Goal: Information Seeking & Learning: Learn about a topic

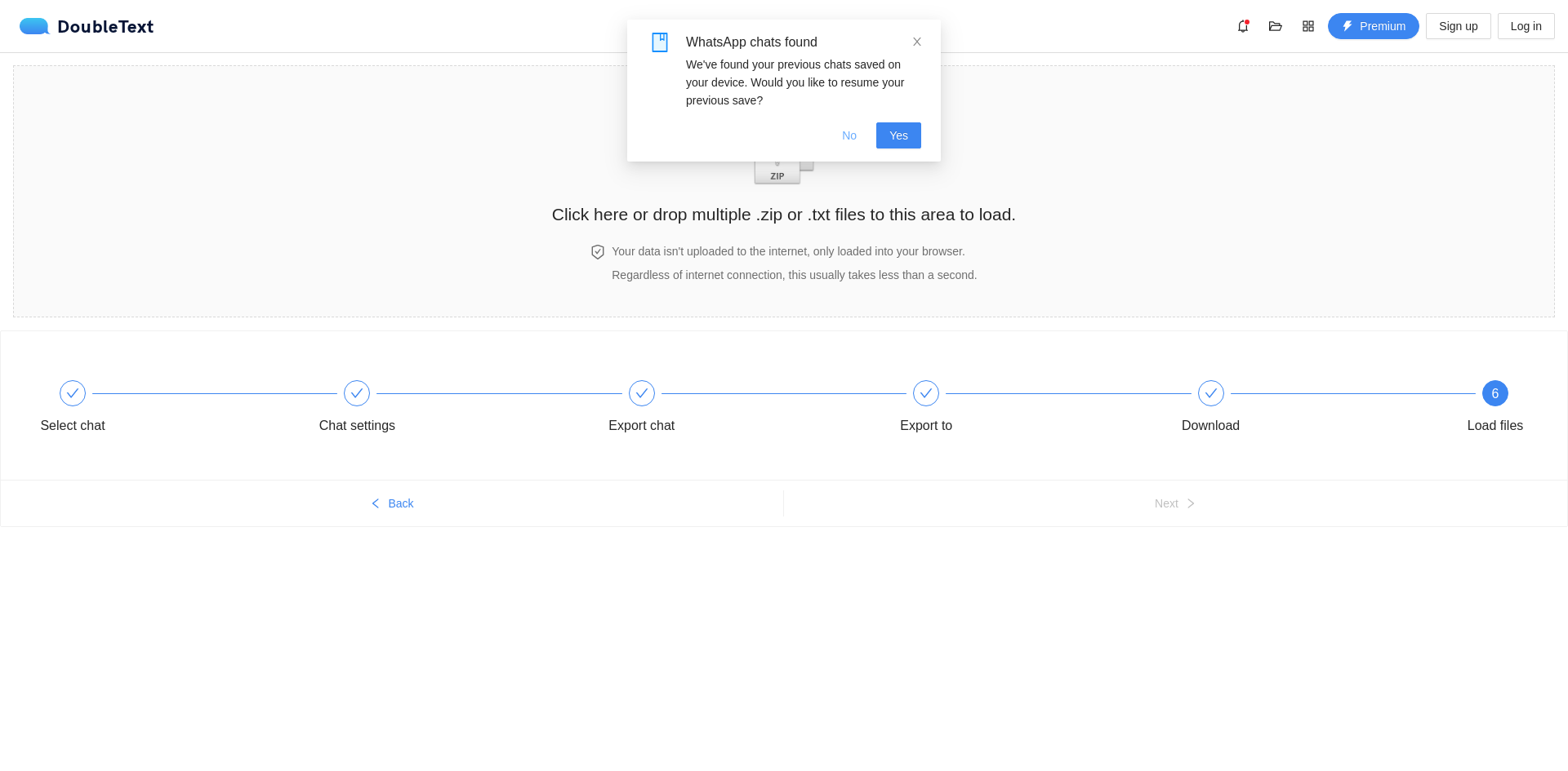
click at [863, 134] on button "No" at bounding box center [849, 135] width 41 height 26
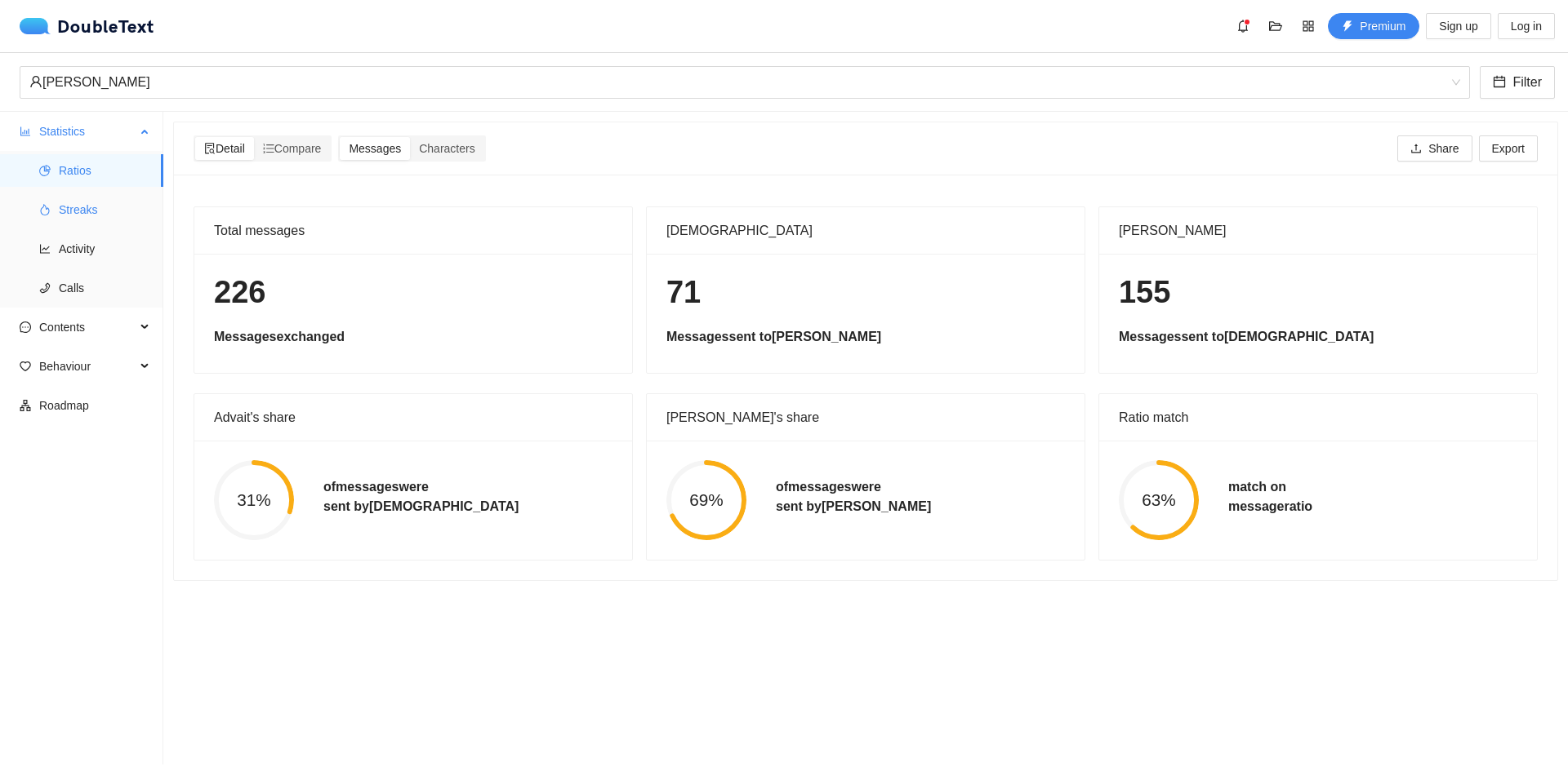
click at [73, 217] on span "Streaks" at bounding box center [105, 210] width 92 height 32
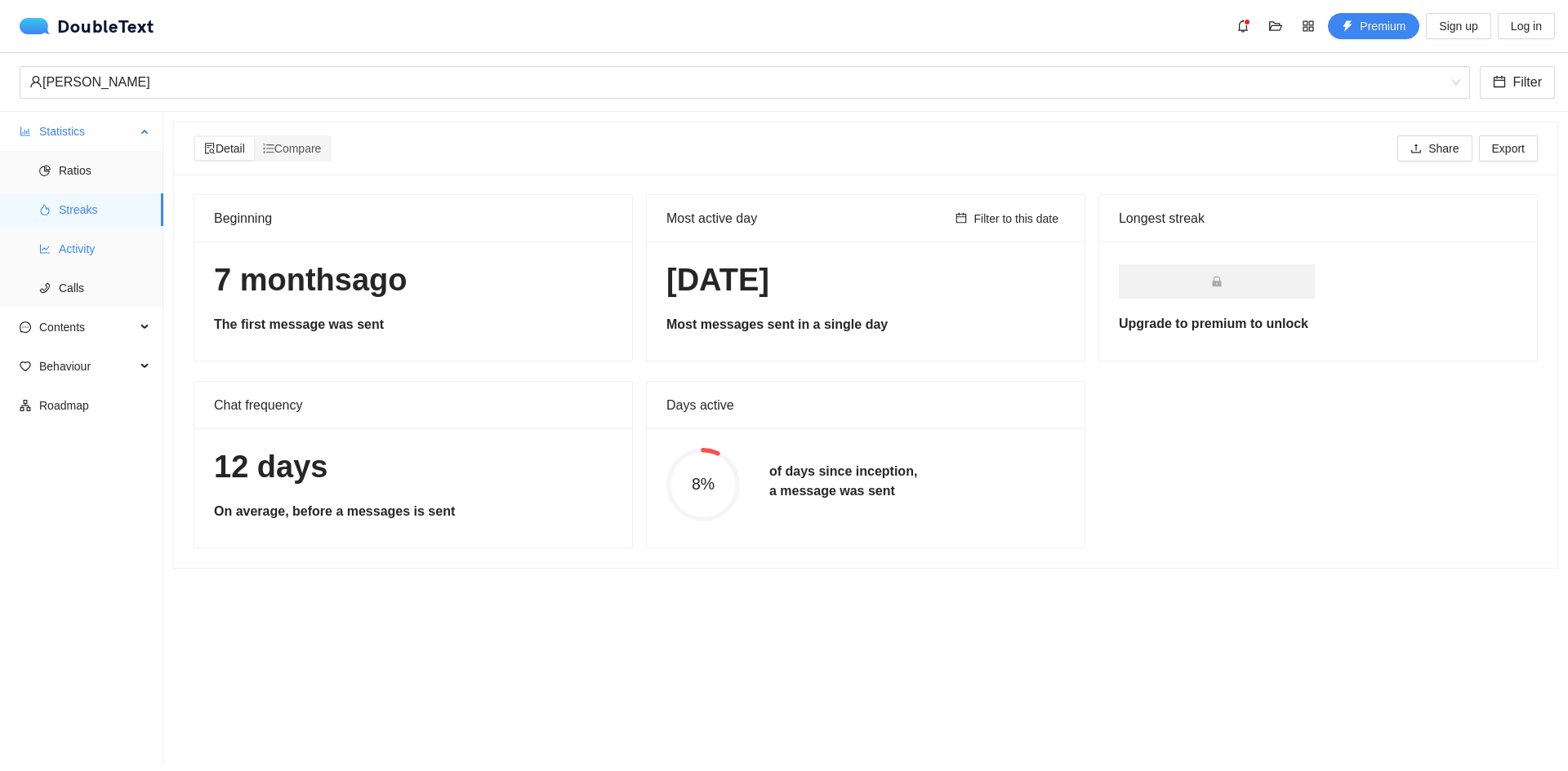
click at [55, 254] on li "Activity" at bounding box center [82, 249] width 163 height 32
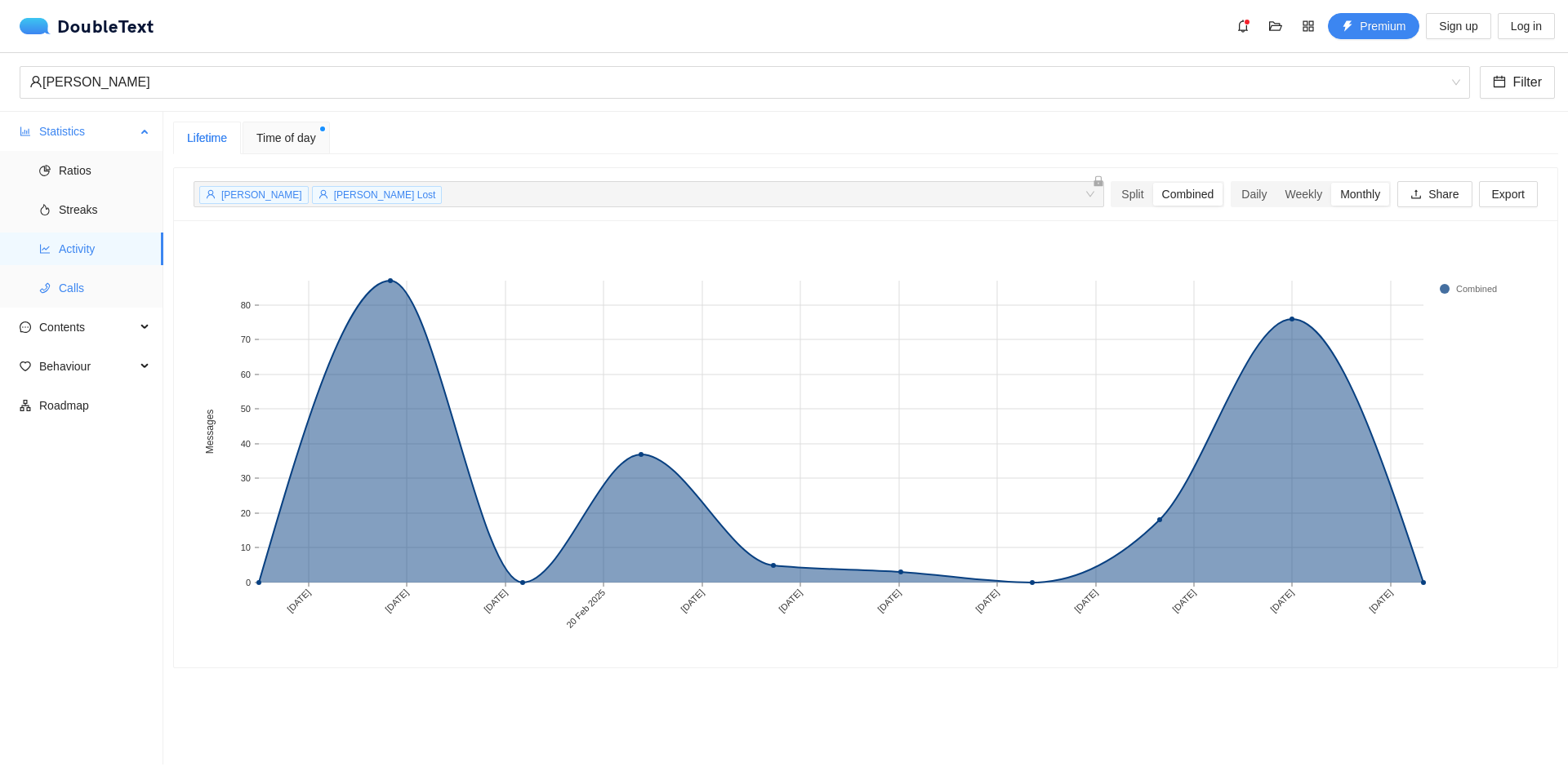
click at [97, 287] on span "Calls" at bounding box center [105, 288] width 92 height 32
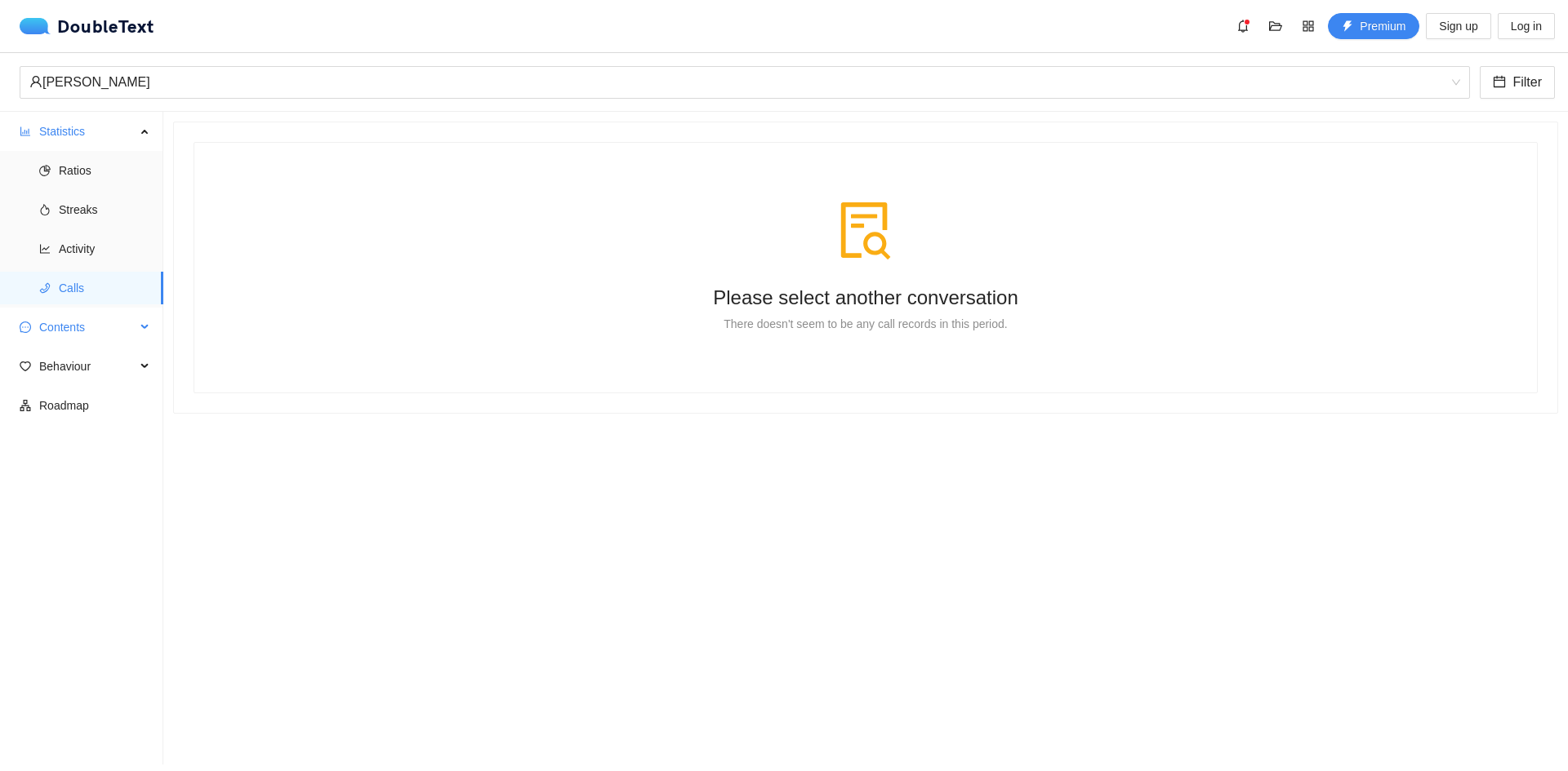
click at [106, 338] on span "Contents" at bounding box center [87, 327] width 96 height 32
click at [130, 358] on span "Word Cloud" at bounding box center [105, 366] width 92 height 32
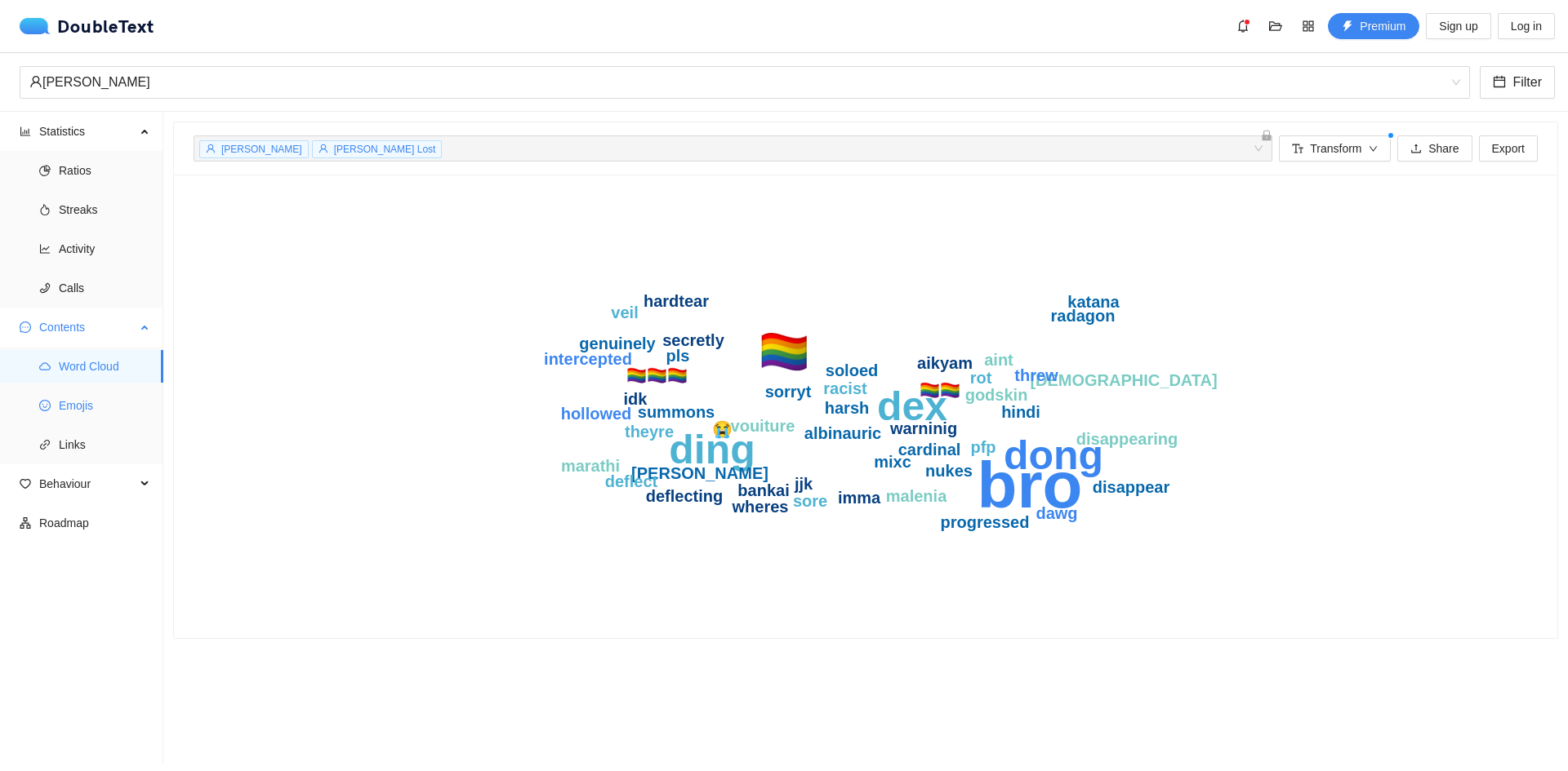
click at [81, 400] on span "Emojis" at bounding box center [105, 405] width 92 height 32
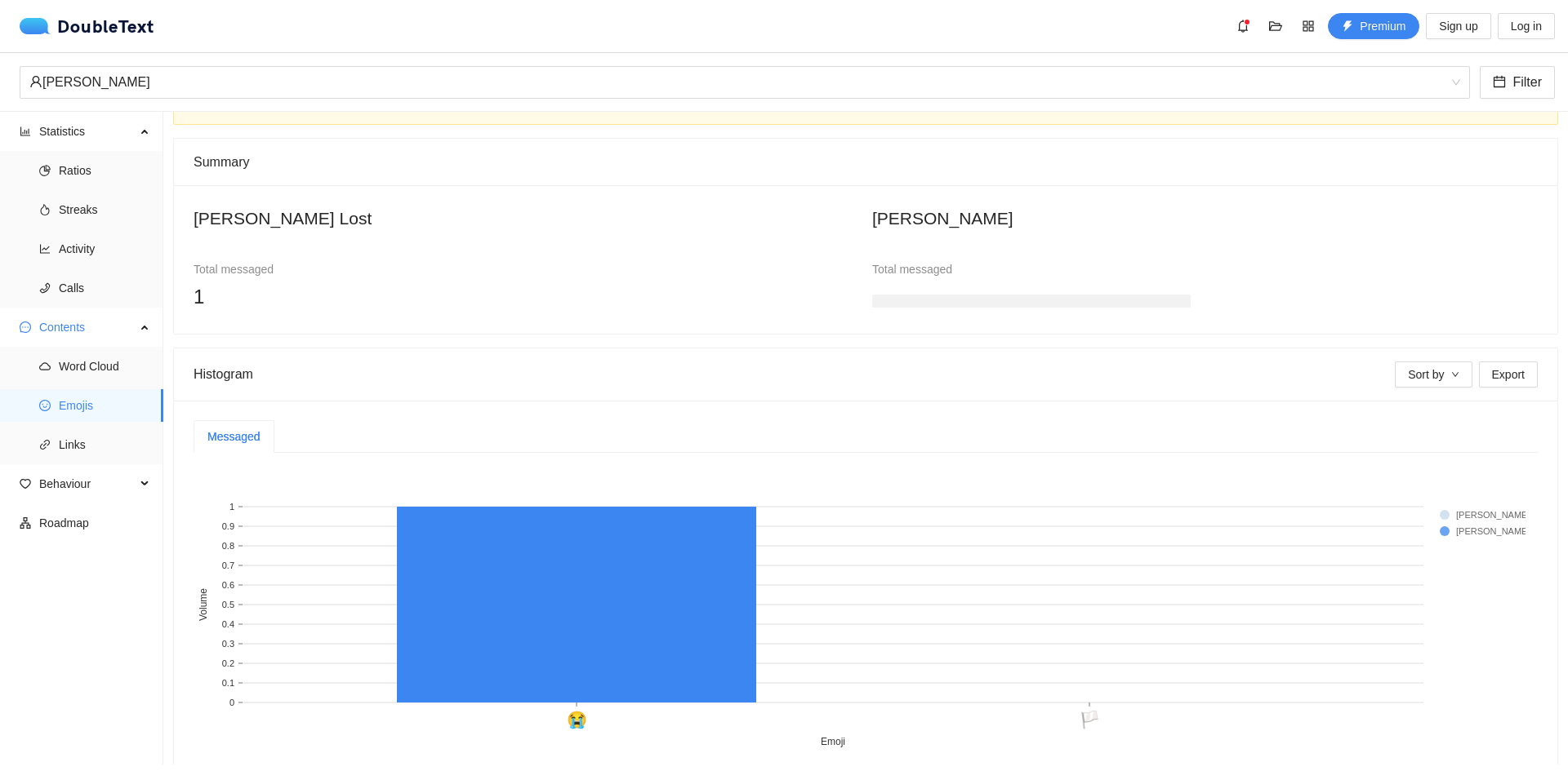
scroll to position [148, 0]
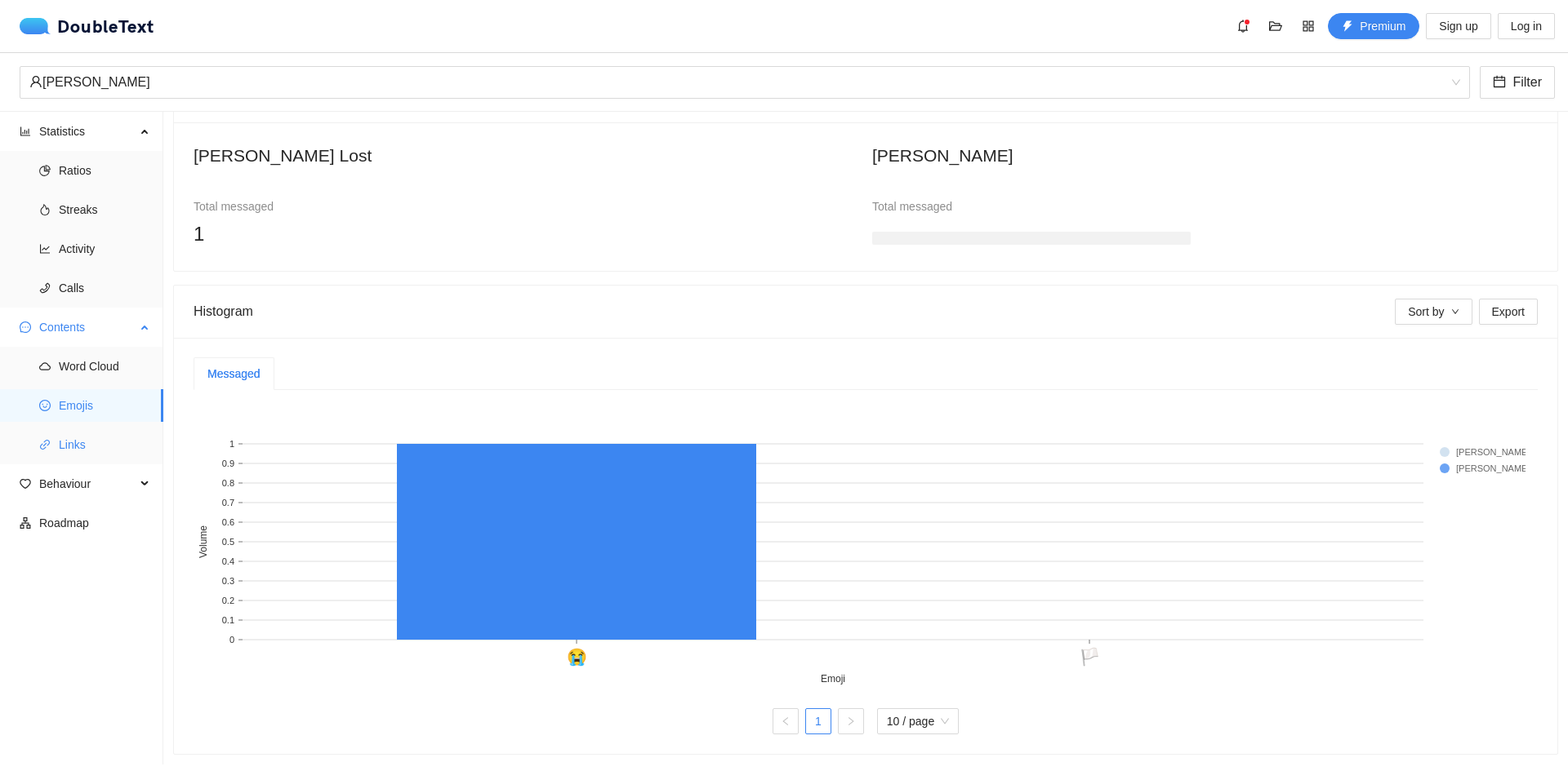
click at [89, 449] on span "Links" at bounding box center [105, 445] width 92 height 32
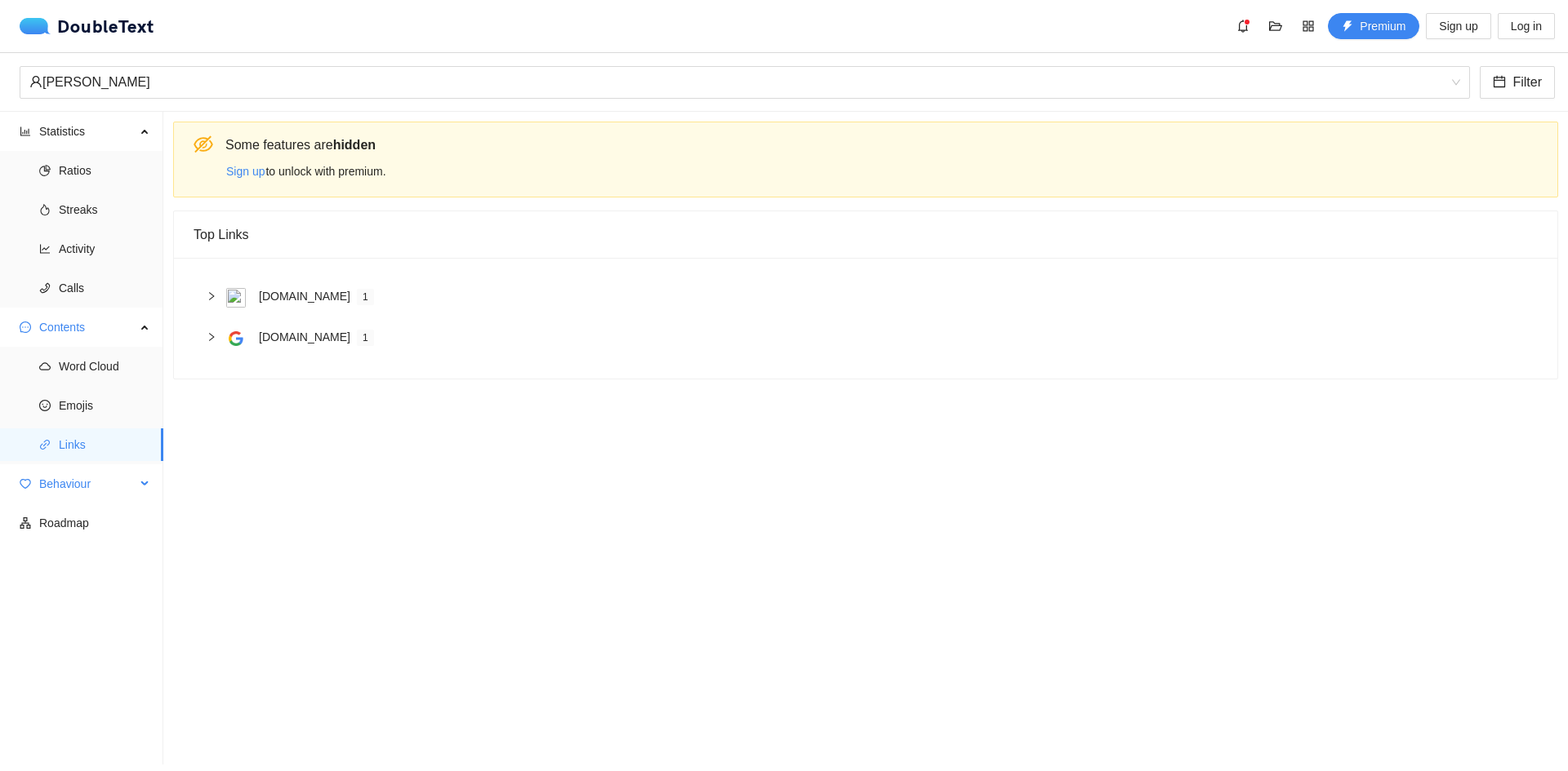
click at [100, 476] on span "Behaviour" at bounding box center [87, 484] width 96 height 32
click at [99, 533] on span "Engagement" at bounding box center [105, 523] width 92 height 32
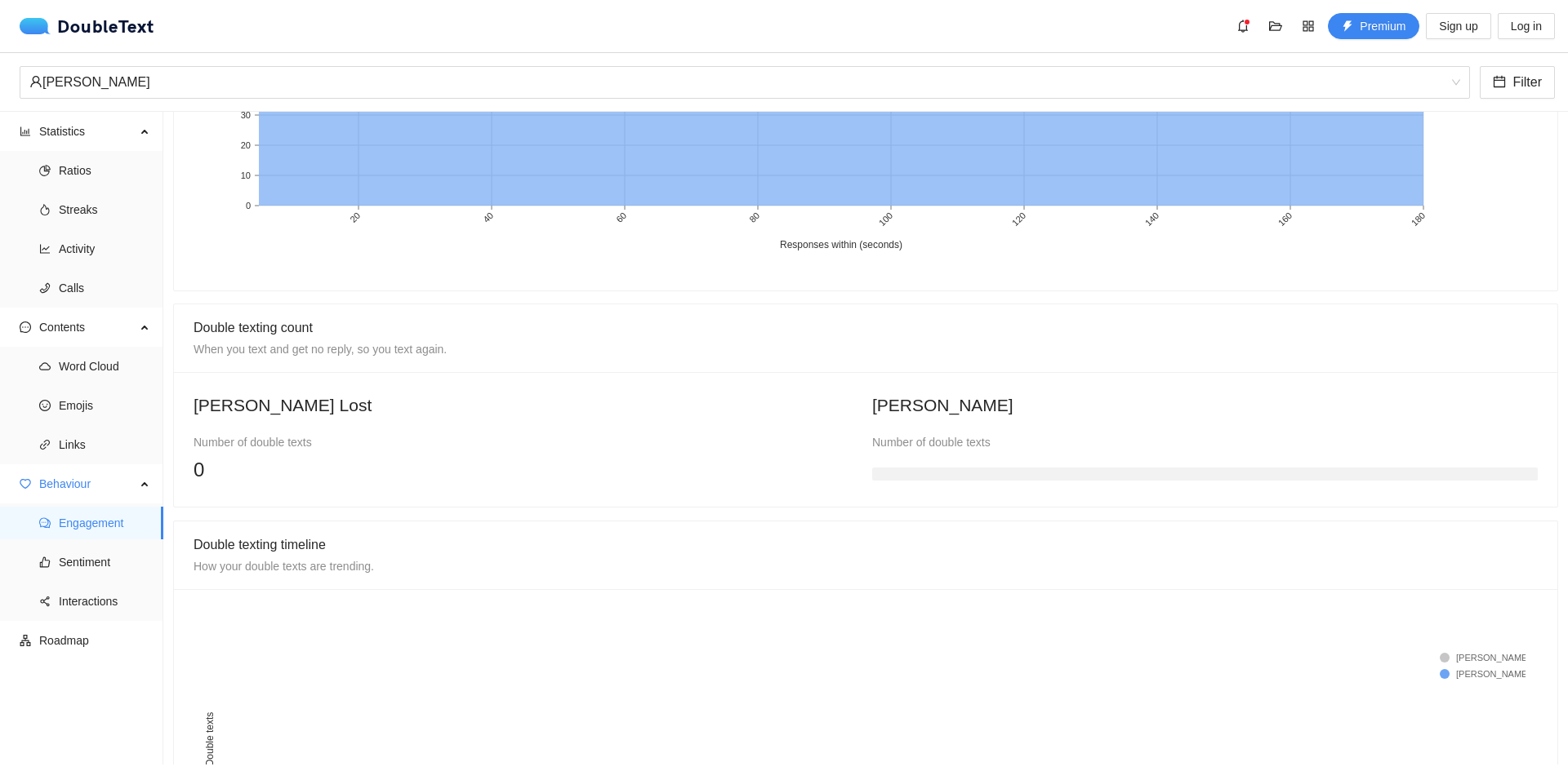
scroll to position [1035, 0]
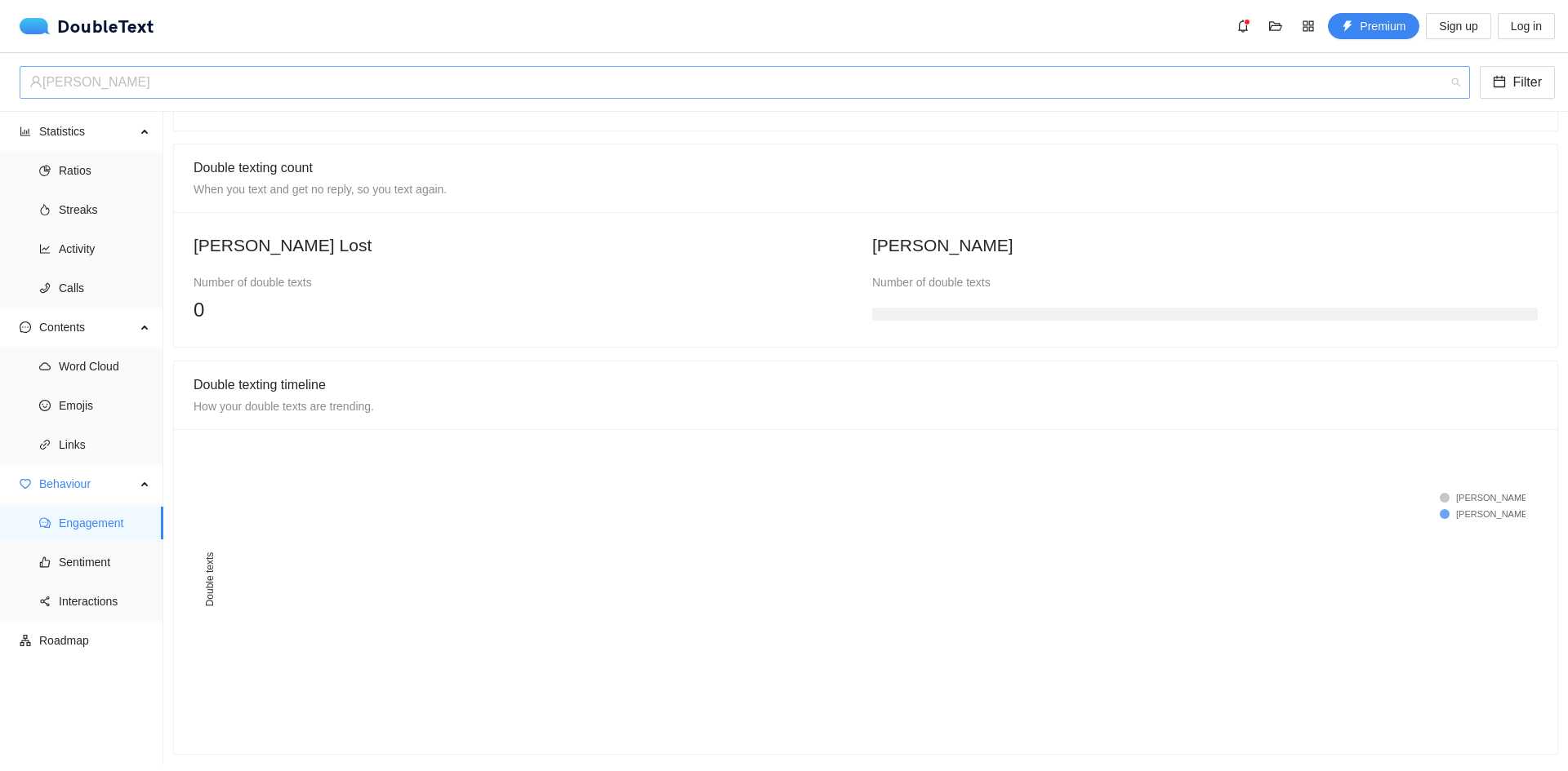
click at [1031, 94] on div "[PERSON_NAME]" at bounding box center [737, 82] width 1416 height 31
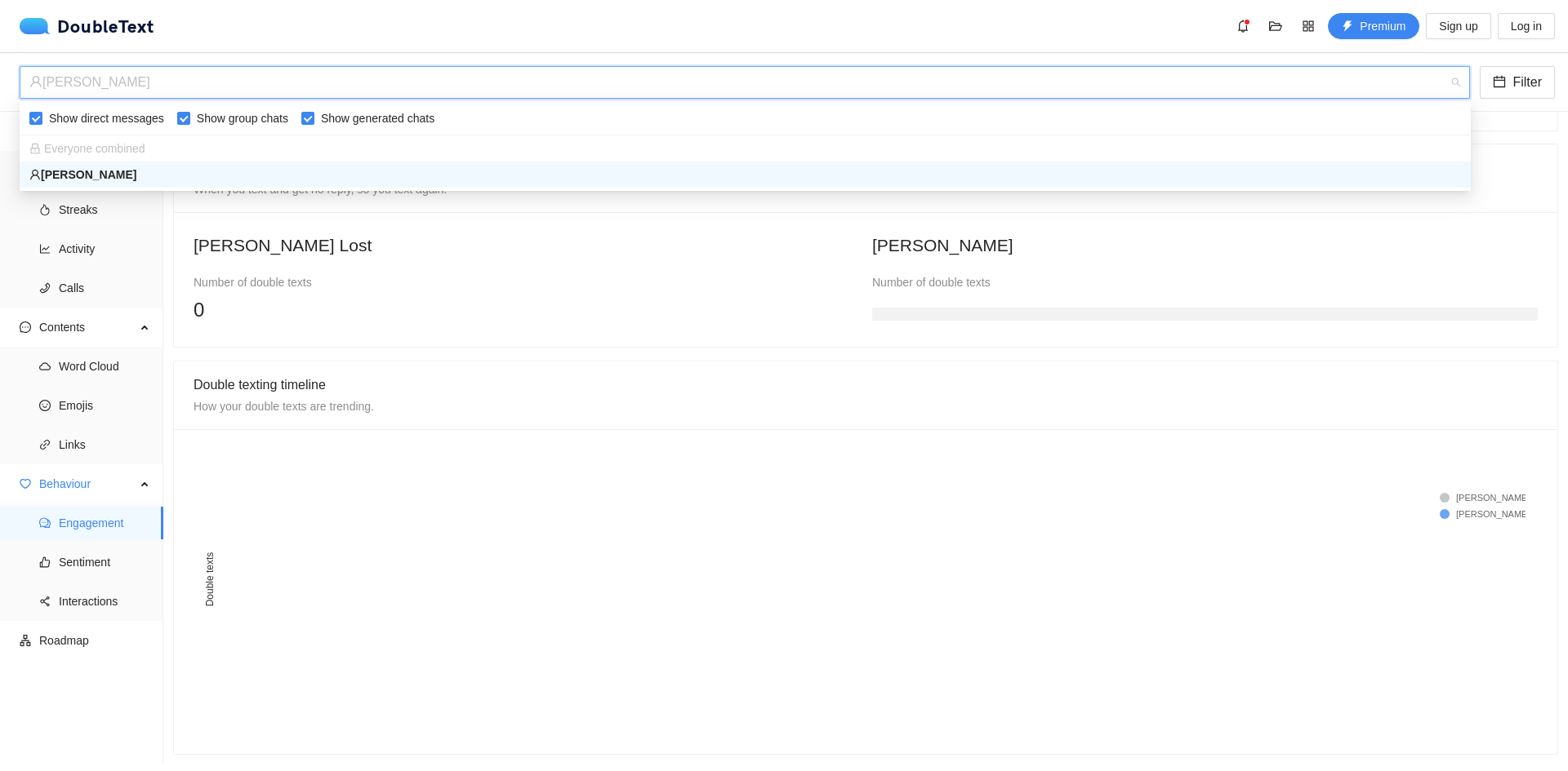
click at [213, 170] on div "[PERSON_NAME]" at bounding box center [745, 174] width 1431 height 18
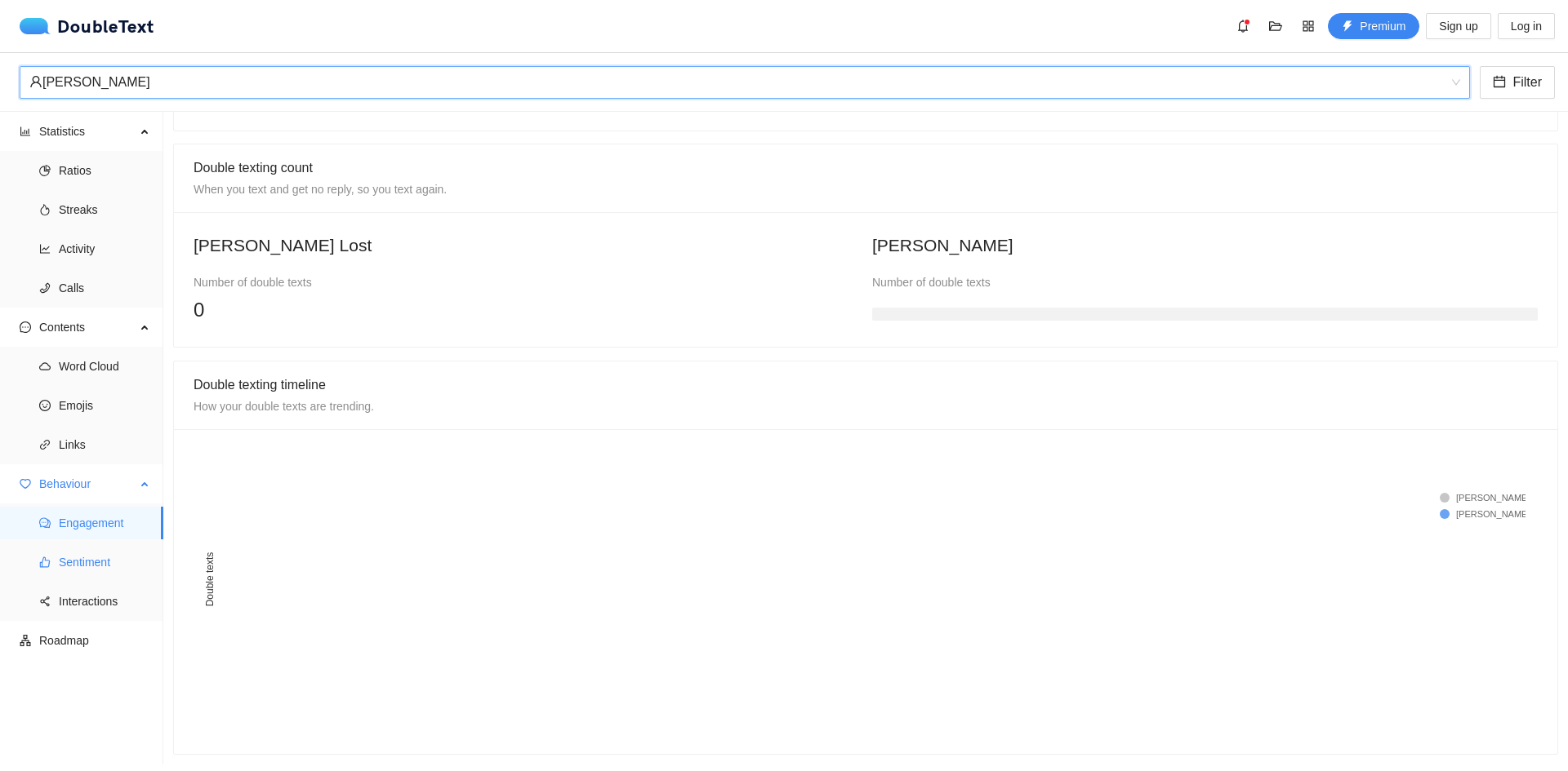
click at [57, 558] on li "Sentiment" at bounding box center [82, 562] width 163 height 32
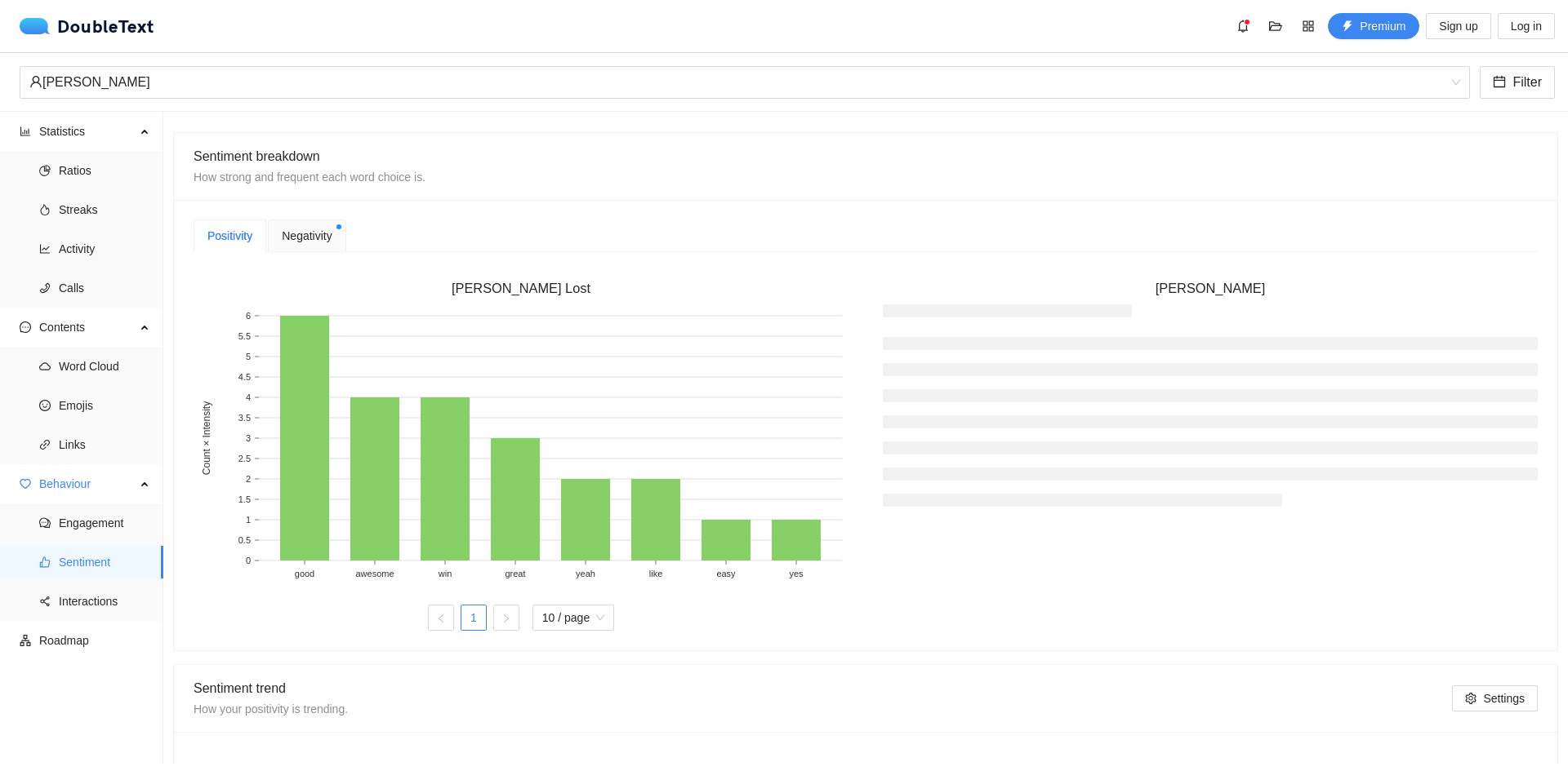
scroll to position [379, 0]
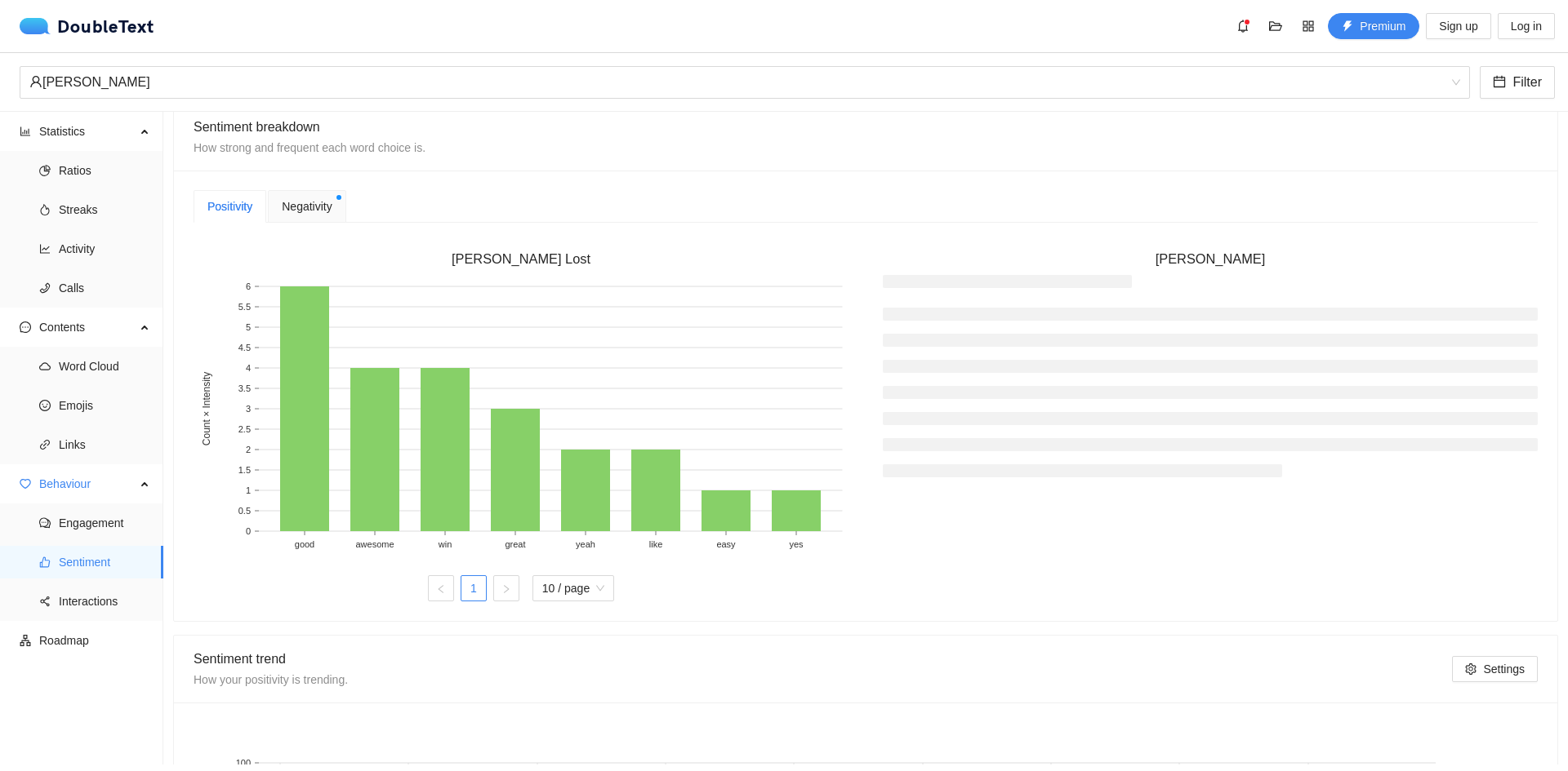
click at [290, 206] on span "Negativity" at bounding box center [306, 206] width 50 height 18
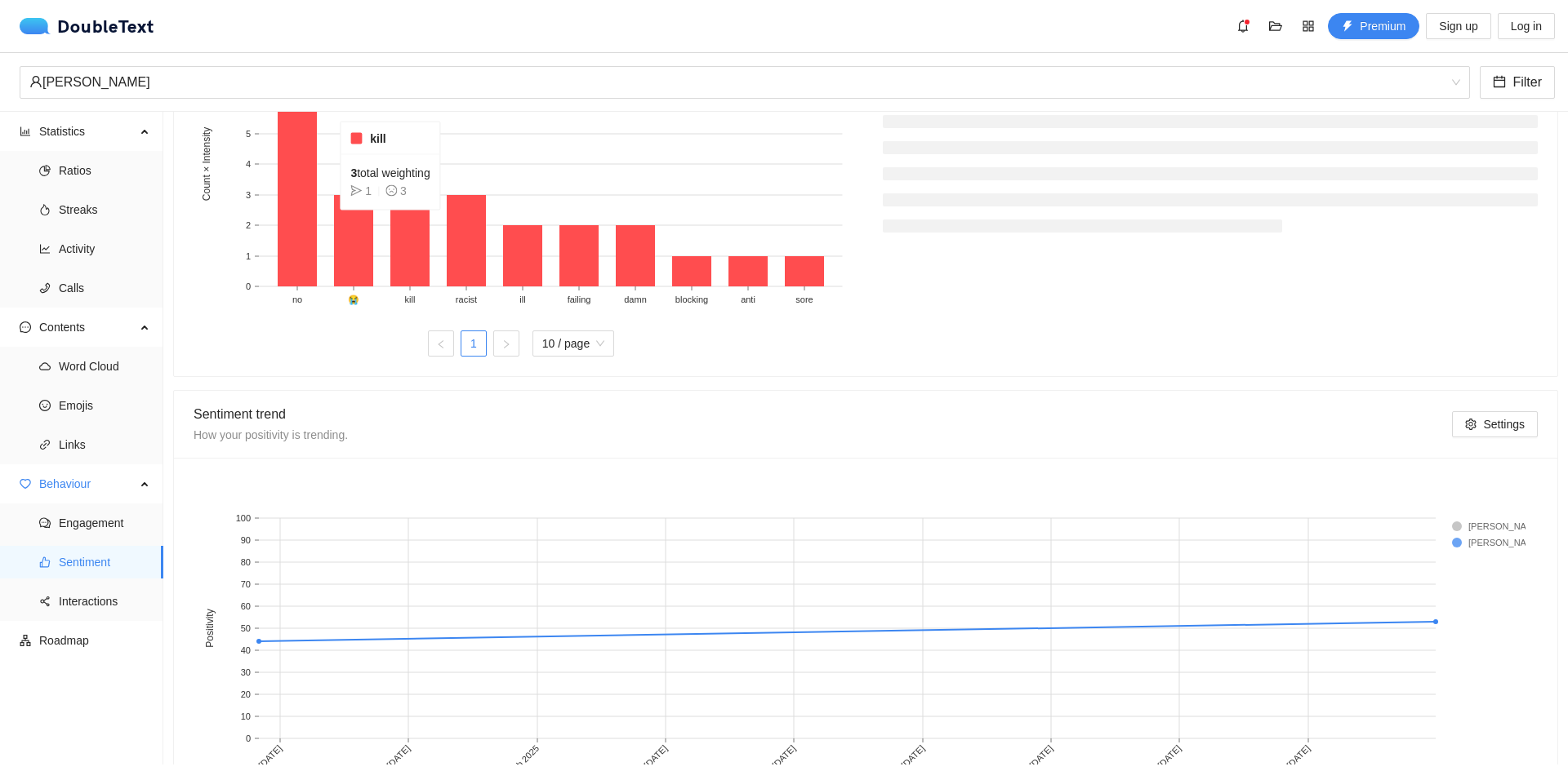
scroll to position [706, 0]
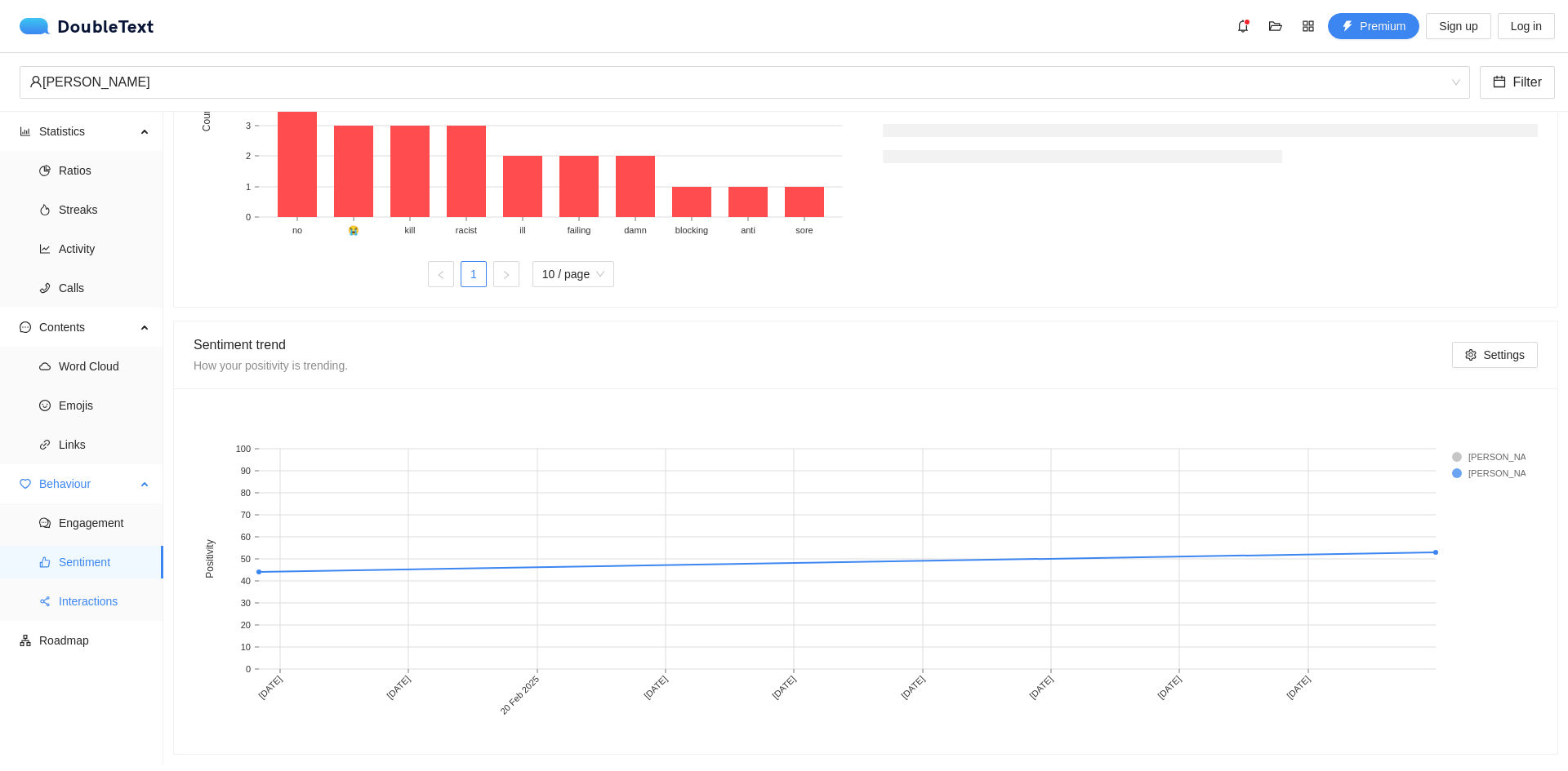
click at [106, 595] on span "Interactions" at bounding box center [105, 601] width 92 height 32
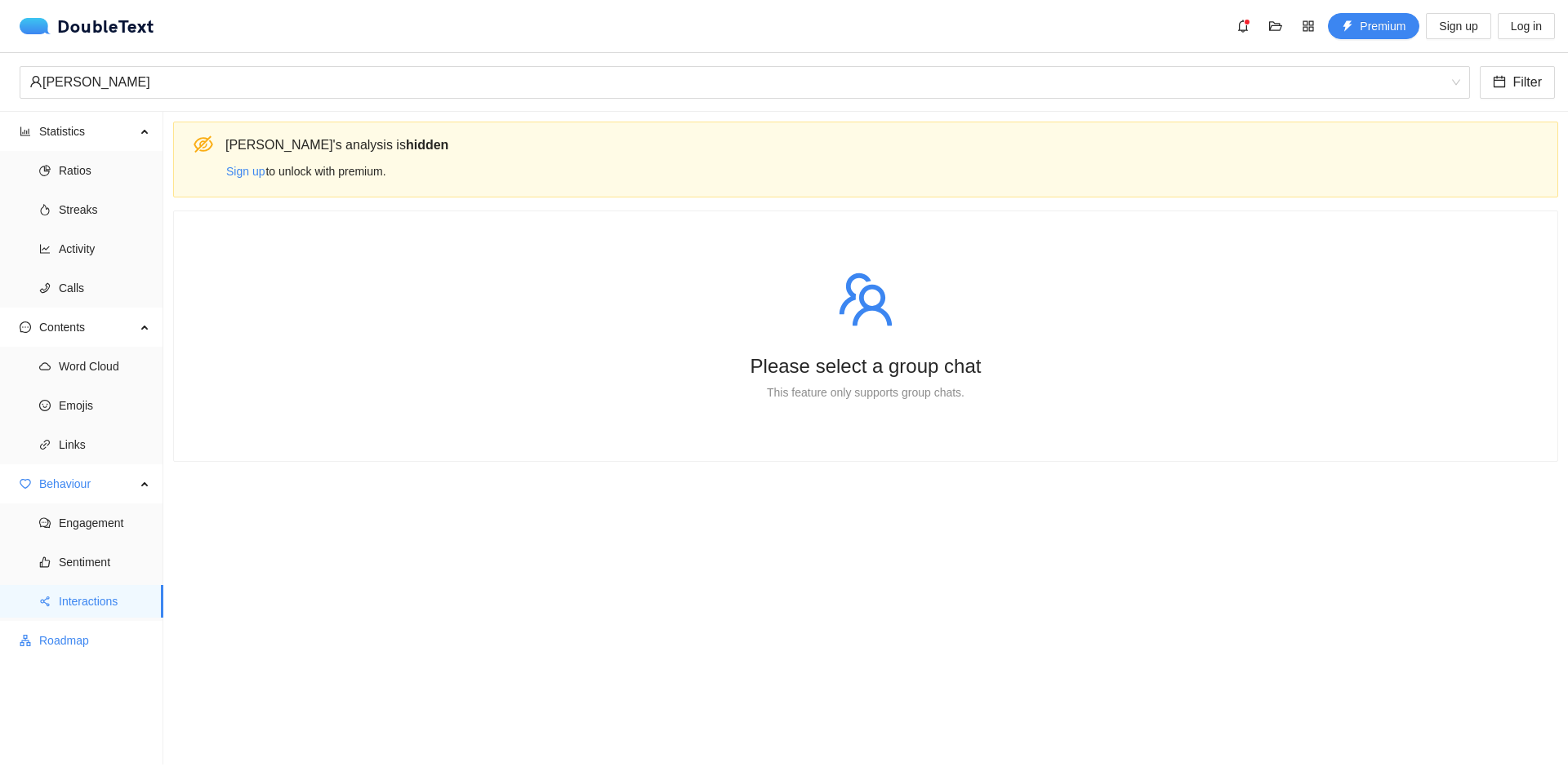
click at [36, 638] on li "Roadmap" at bounding box center [82, 641] width 163 height 32
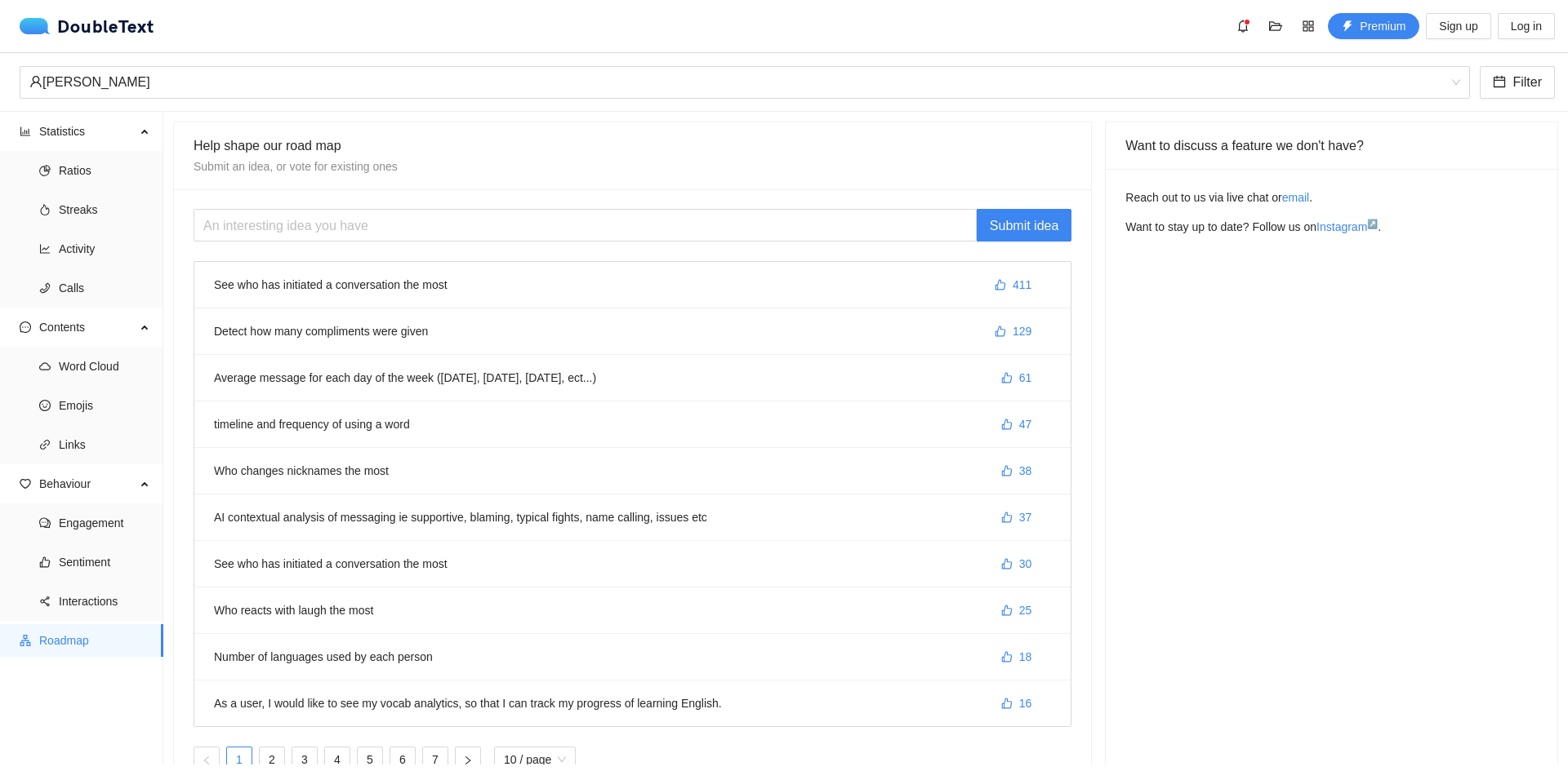
click at [516, 279] on li "See who has initiated a conversation the most 411" at bounding box center [633, 285] width 876 height 47
click at [995, 292] on span "like" at bounding box center [1000, 285] width 11 height 13
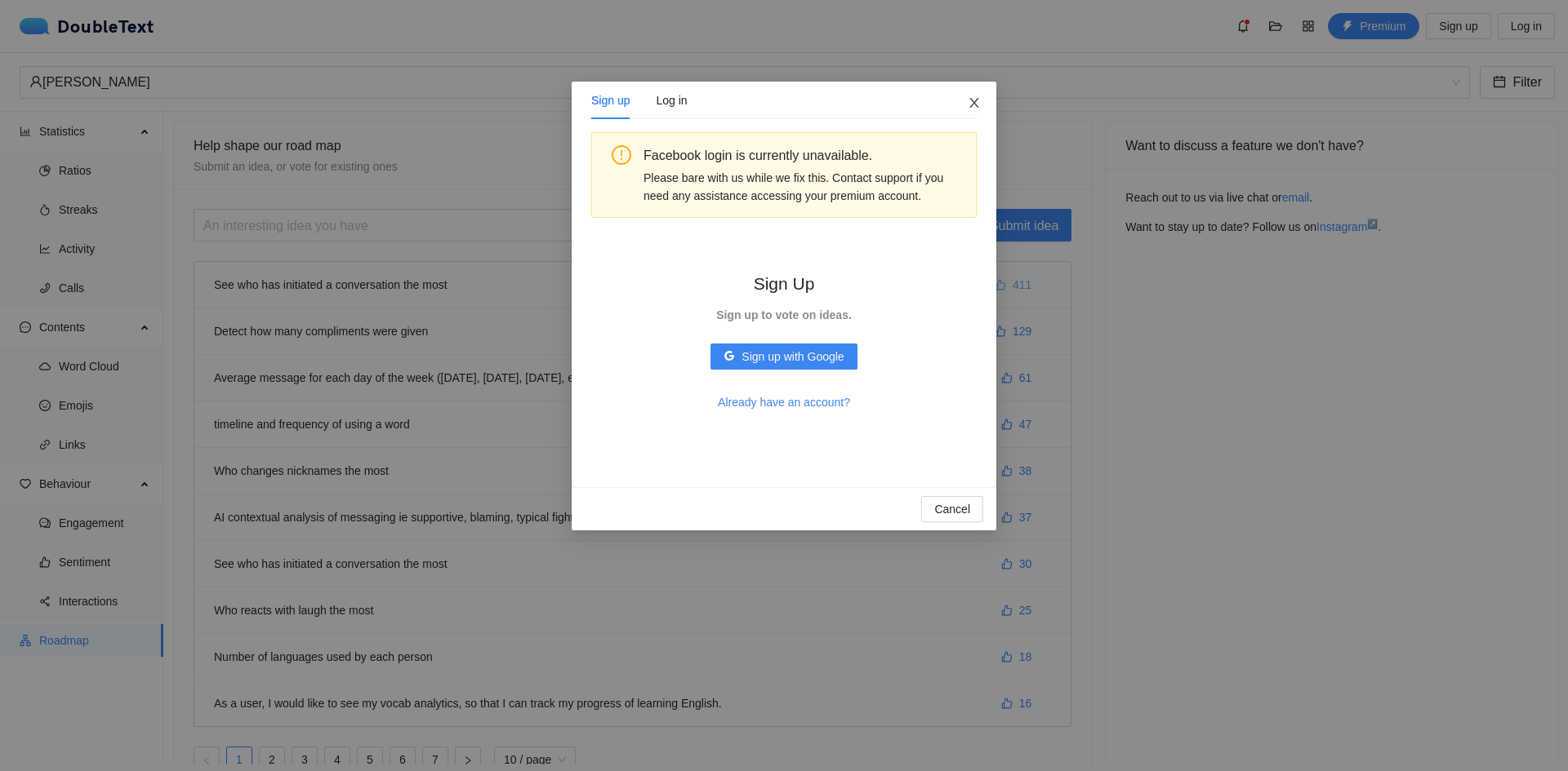
click at [978, 99] on icon "close" at bounding box center [974, 103] width 9 height 10
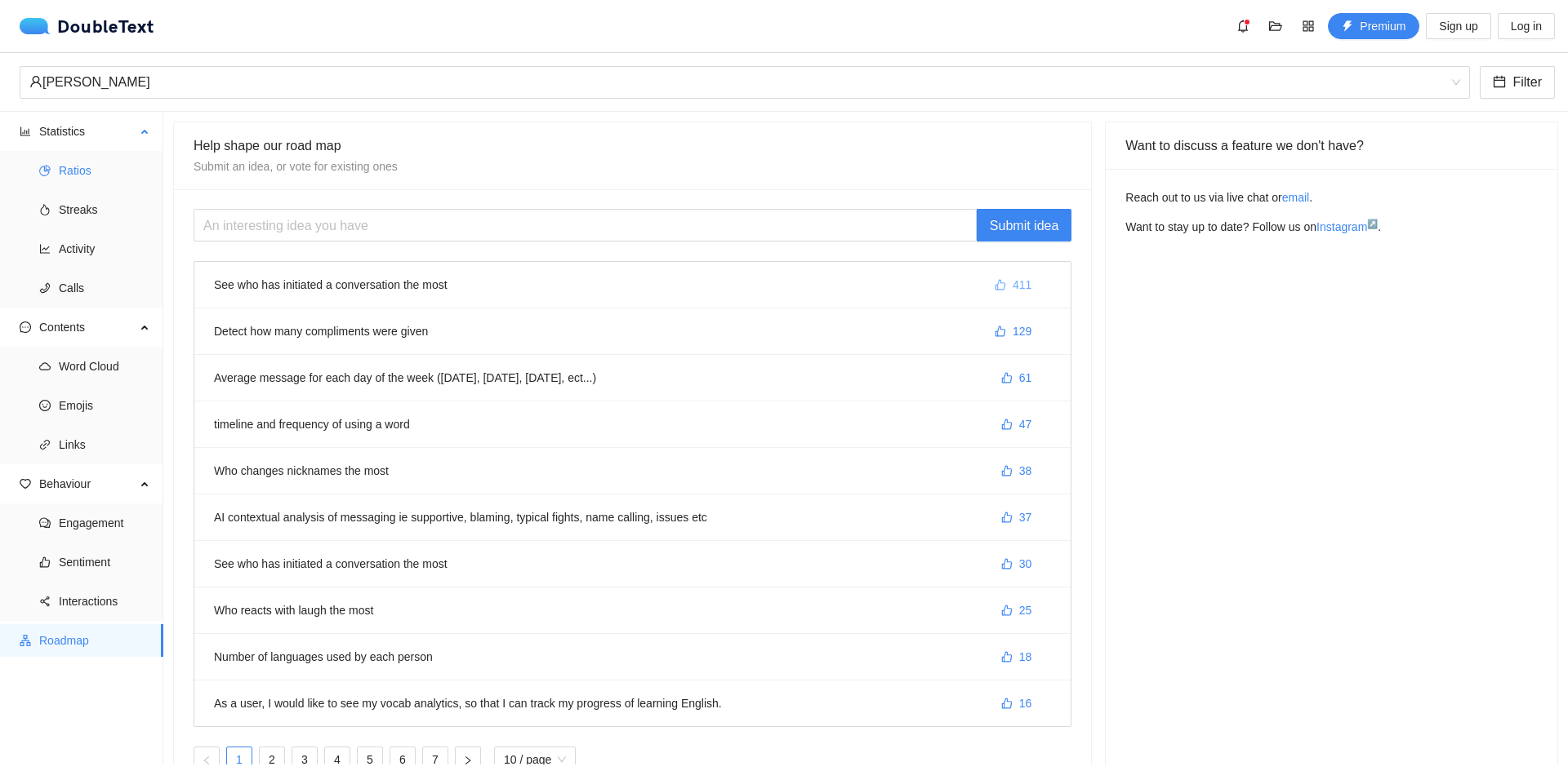
click at [57, 156] on li "Ratios" at bounding box center [82, 170] width 163 height 32
